Goal: Transaction & Acquisition: Purchase product/service

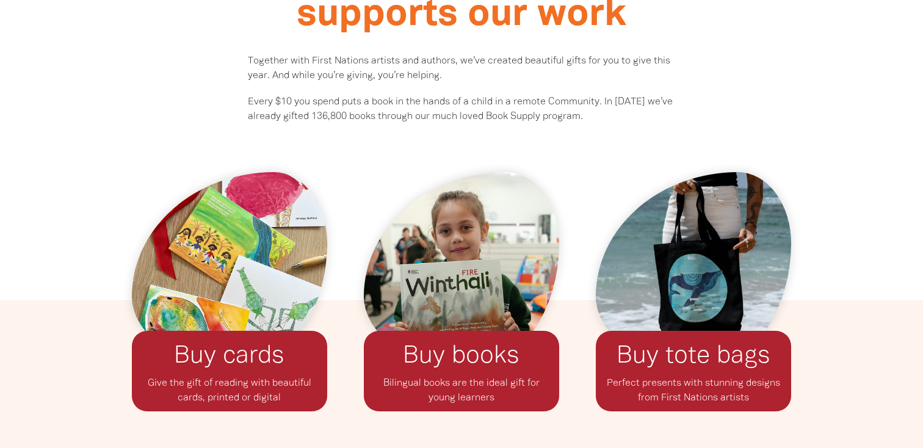
scroll to position [909, 0]
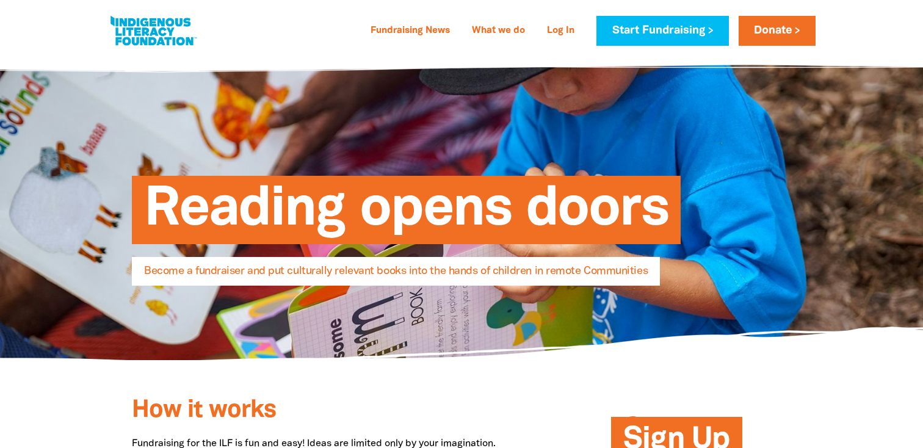
select select "AU"
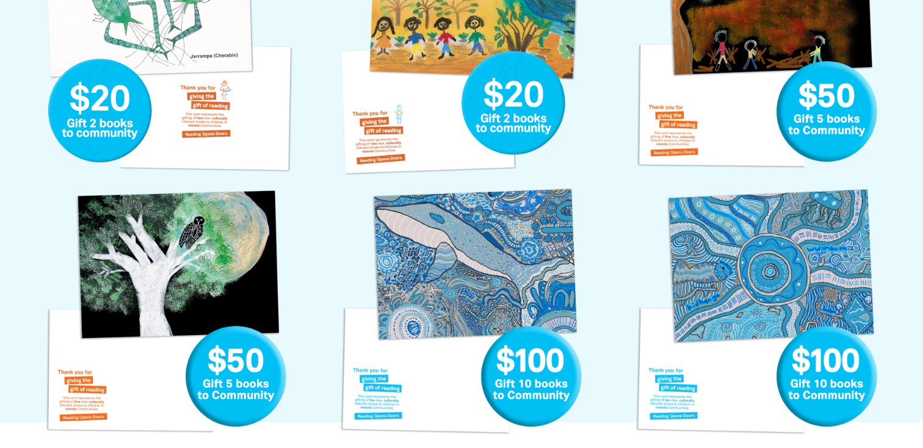
scroll to position [768, 0]
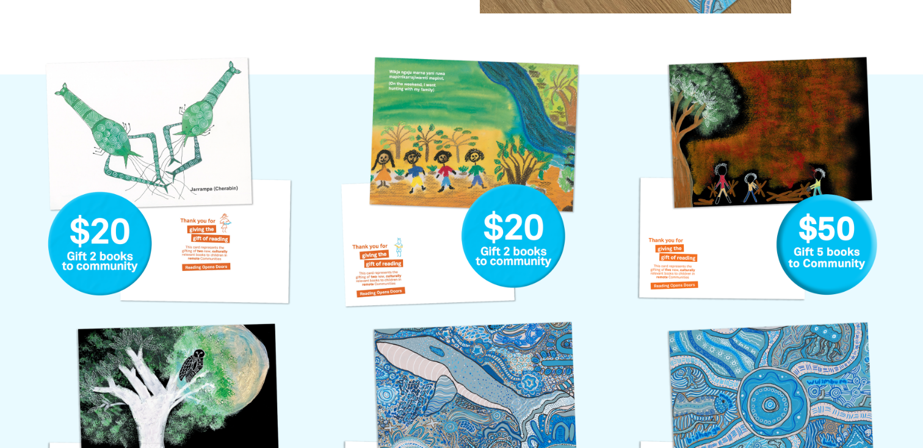
click at [578, 149] on link "Hunting with my Family Gift Card" at bounding box center [461, 182] width 259 height 259
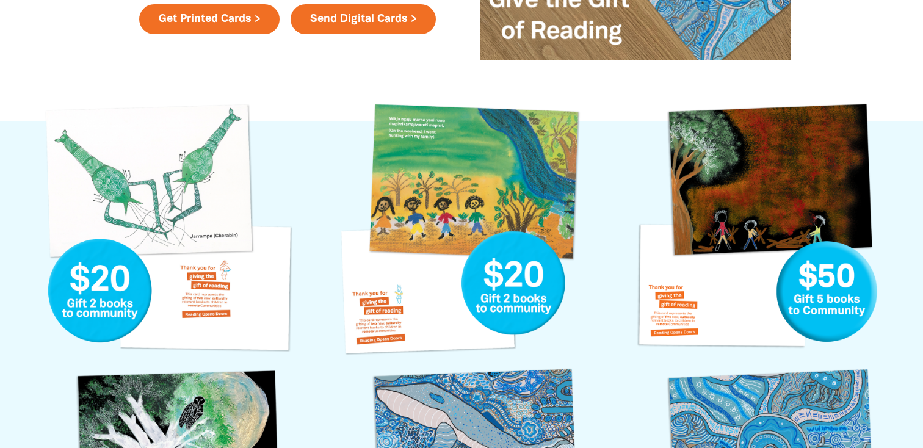
scroll to position [719, 0]
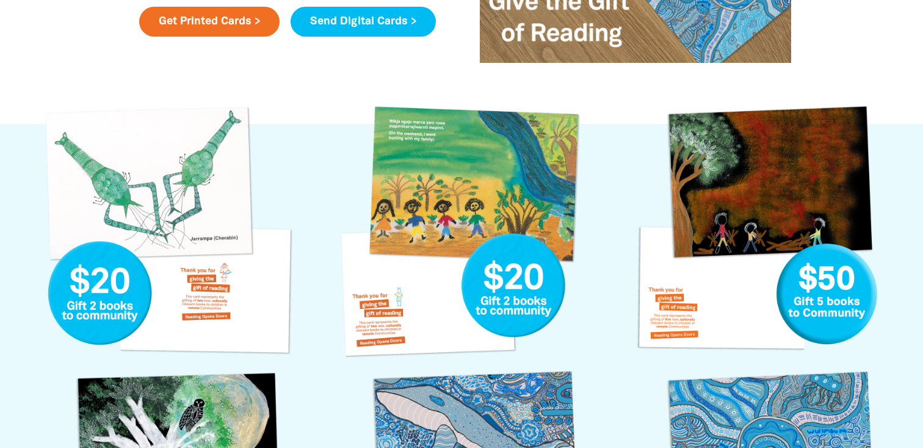
click at [325, 8] on link "Send Digital Cards >" at bounding box center [363, 22] width 145 height 31
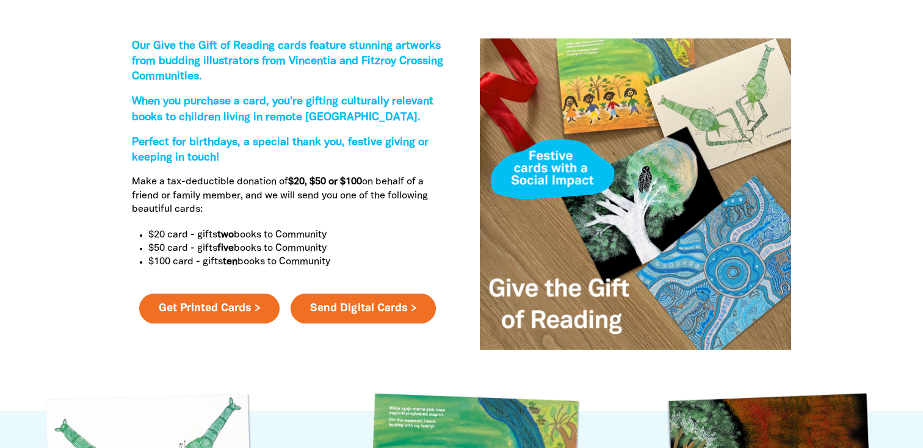
scroll to position [425, 0]
